Goal: Book appointment/travel/reservation

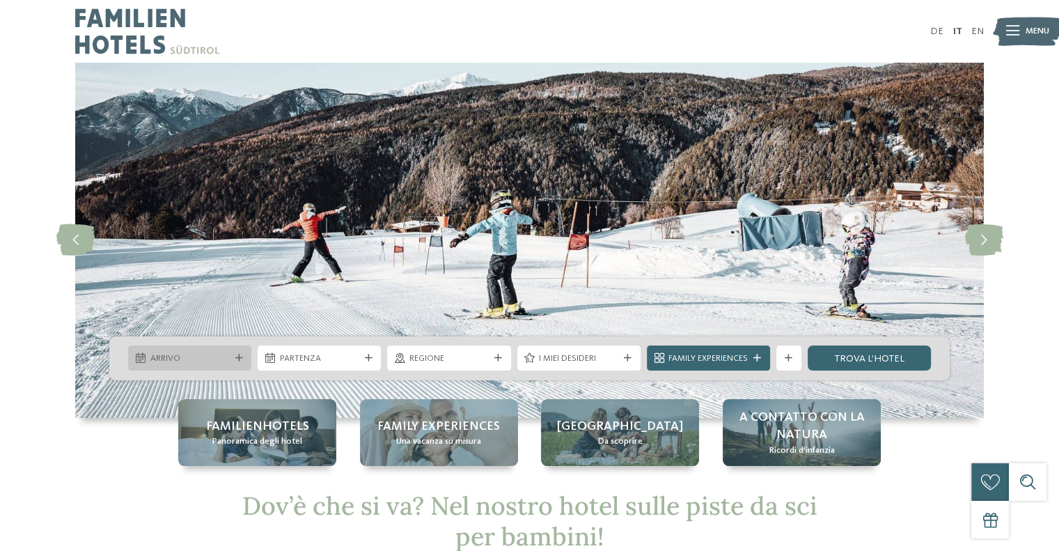
click at [238, 358] on icon at bounding box center [239, 358] width 8 height 8
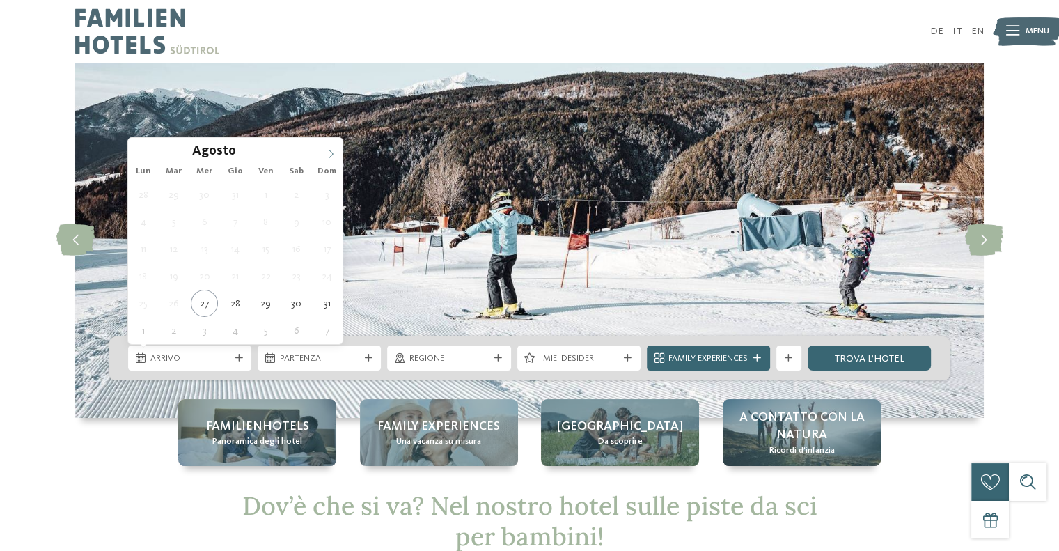
click at [321, 152] on span at bounding box center [331, 150] width 24 height 24
click at [319, 152] on span at bounding box center [331, 150] width 24 height 24
type input "****"
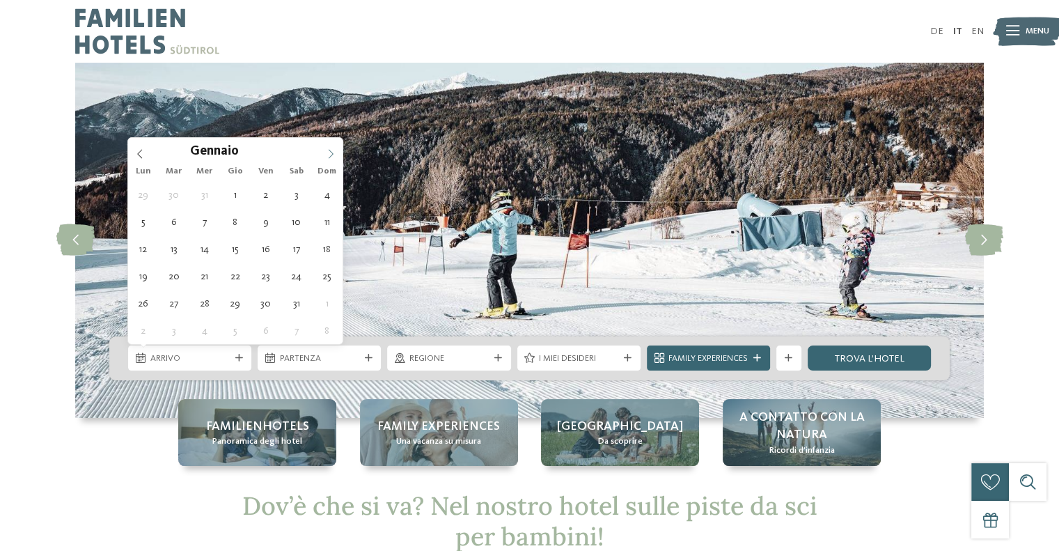
click at [319, 152] on span at bounding box center [331, 150] width 24 height 24
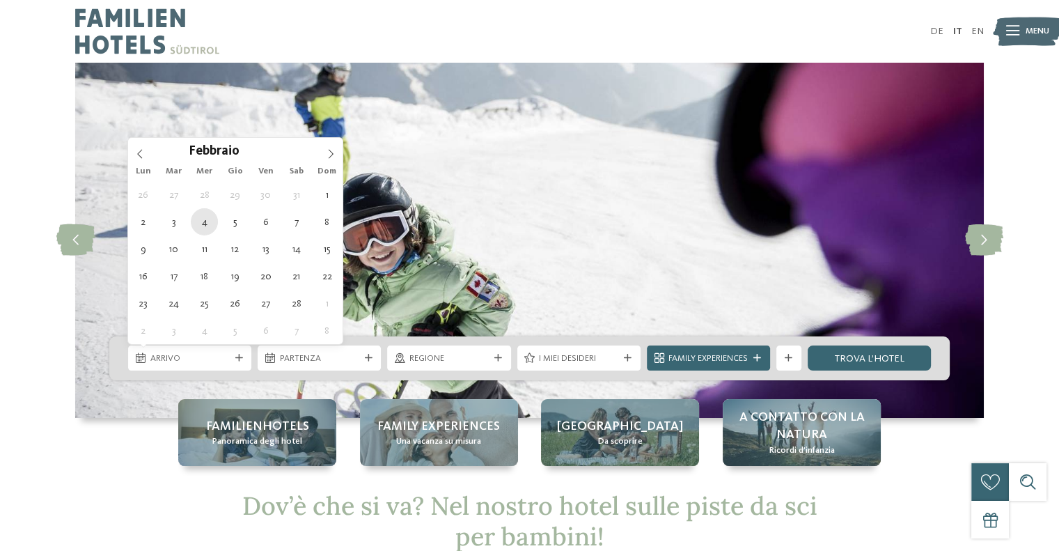
type div "[DATE]"
type input "****"
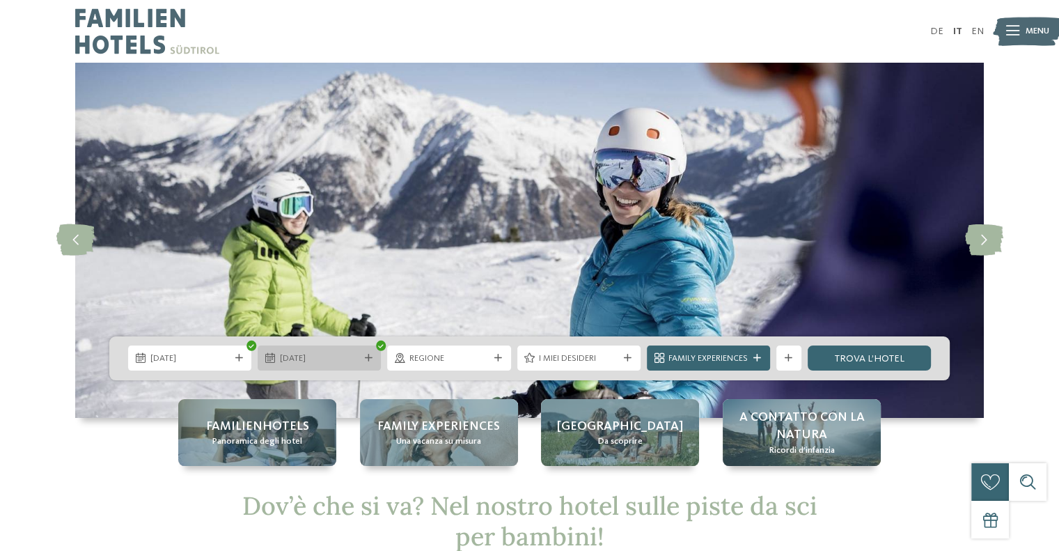
click at [306, 353] on span "[DATE]" at bounding box center [319, 358] width 79 height 13
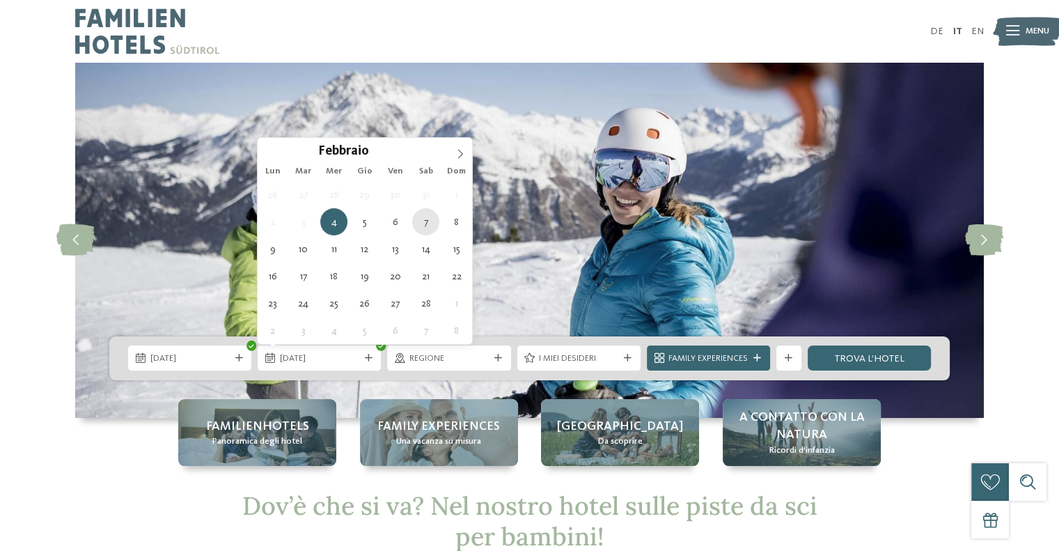
type div "[DATE]"
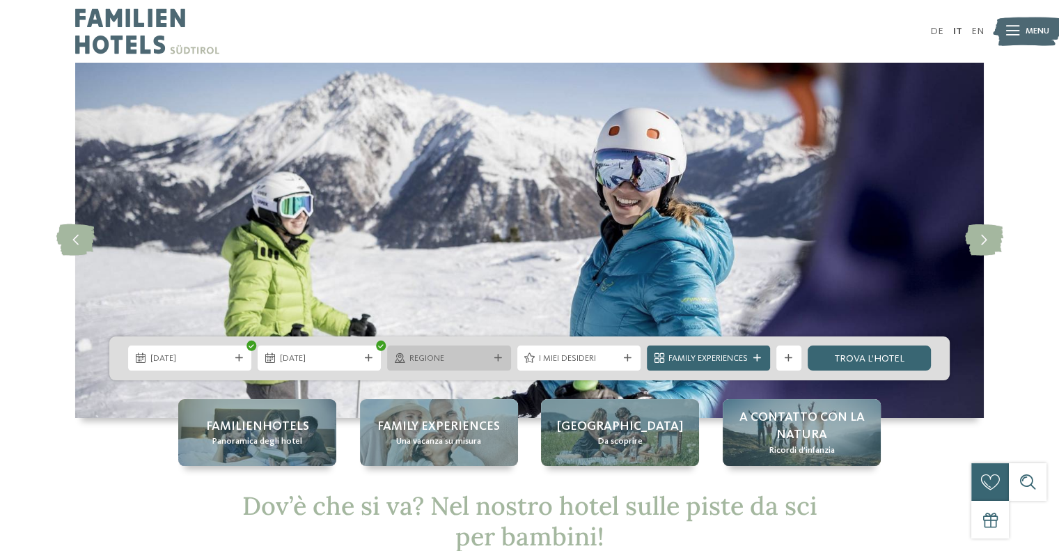
click at [486, 352] on span "Regione" at bounding box center [448, 358] width 79 height 13
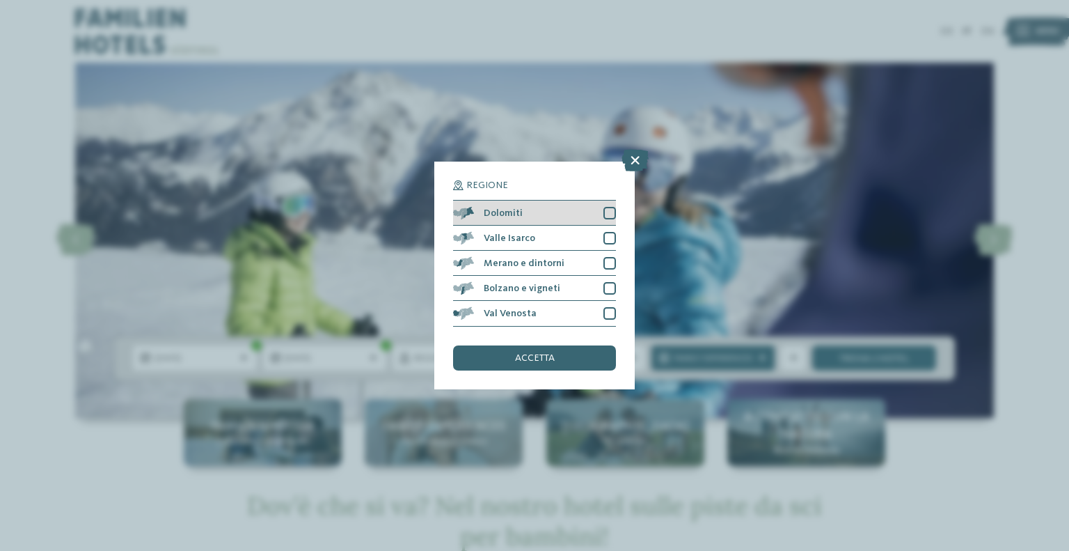
click at [608, 212] on div at bounding box center [609, 213] width 13 height 13
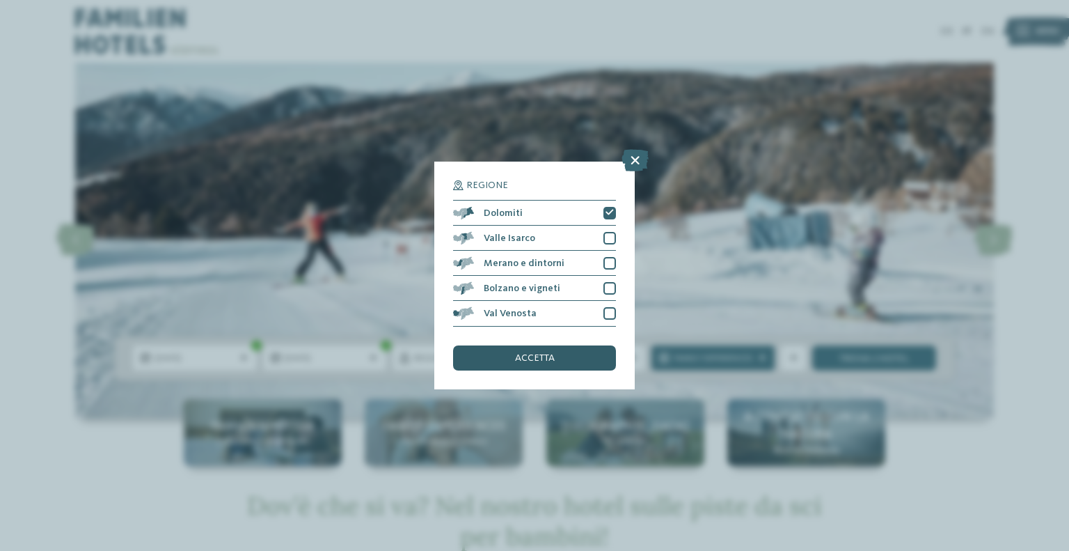
click at [553, 361] on span "accetta" at bounding box center [535, 358] width 40 height 10
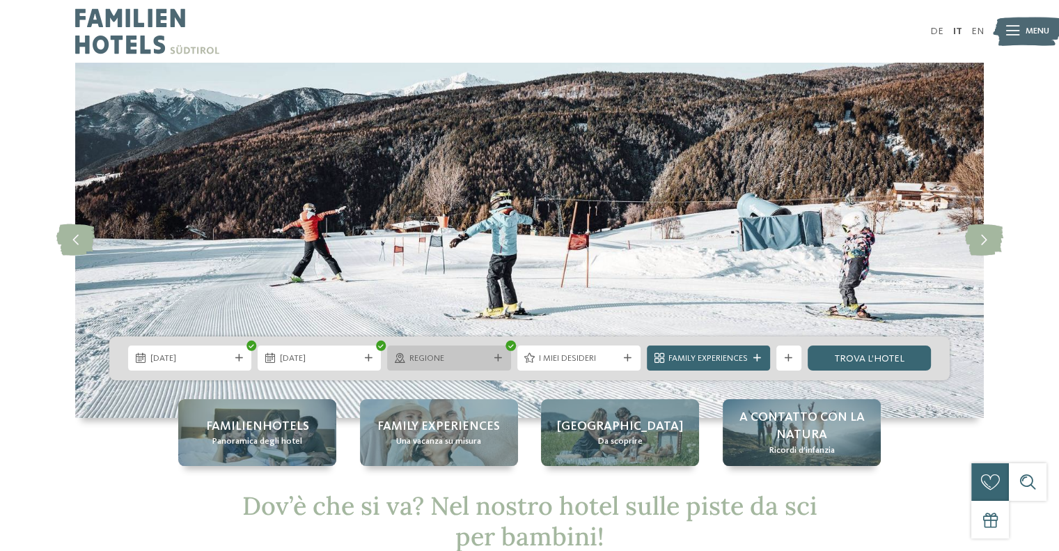
click at [464, 358] on span "Regione" at bounding box center [448, 358] width 79 height 13
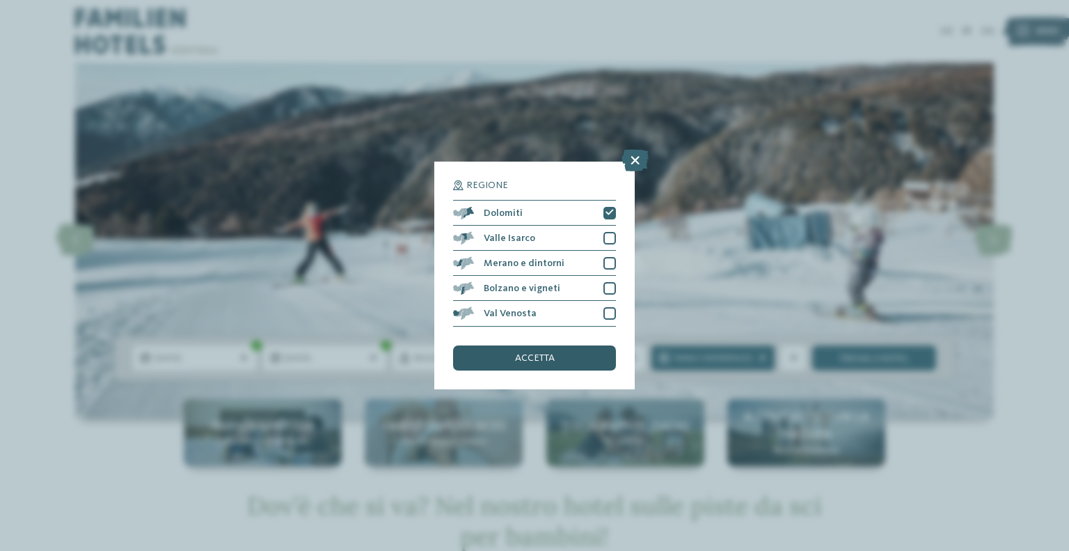
click at [554, 353] on span "accetta" at bounding box center [535, 358] width 40 height 10
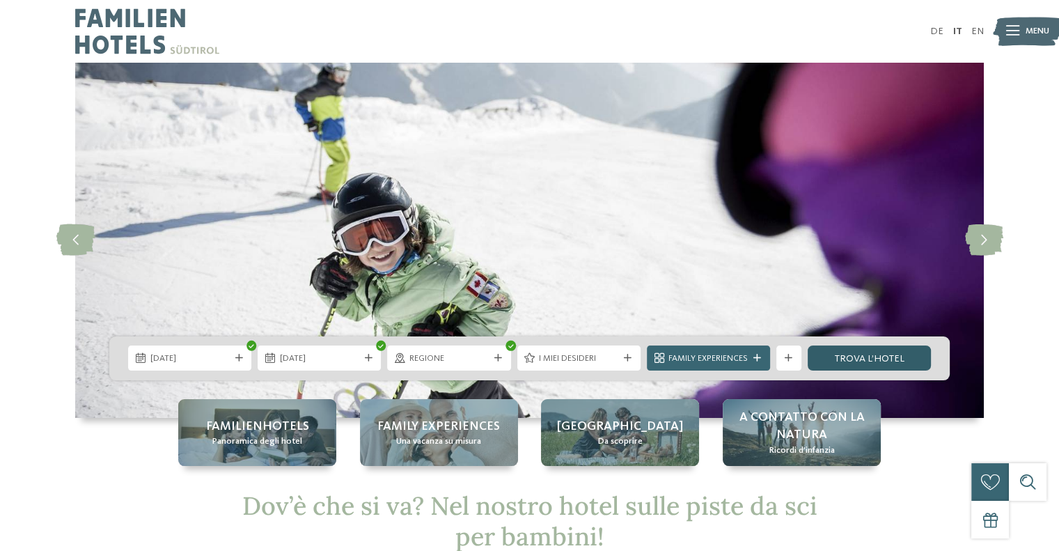
drag, startPoint x: 863, startPoint y: 356, endPoint x: 855, endPoint y: 361, distance: 9.7
click at [862, 356] on link "trova l’hotel" at bounding box center [868, 357] width 123 height 25
